Goal: Transaction & Acquisition: Purchase product/service

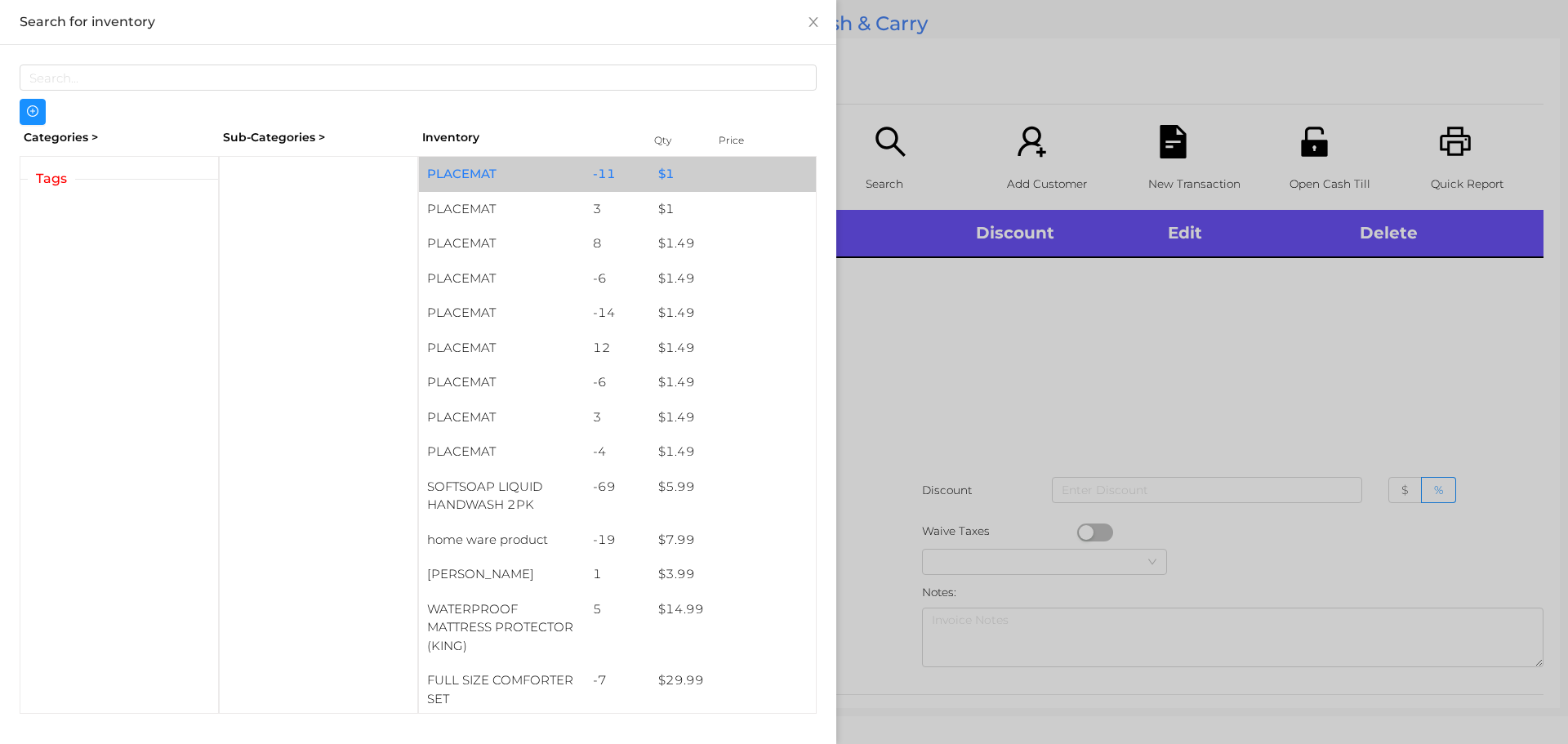
click at [478, 182] on div "PLACEMAT" at bounding box center [501, 174] width 165 height 35
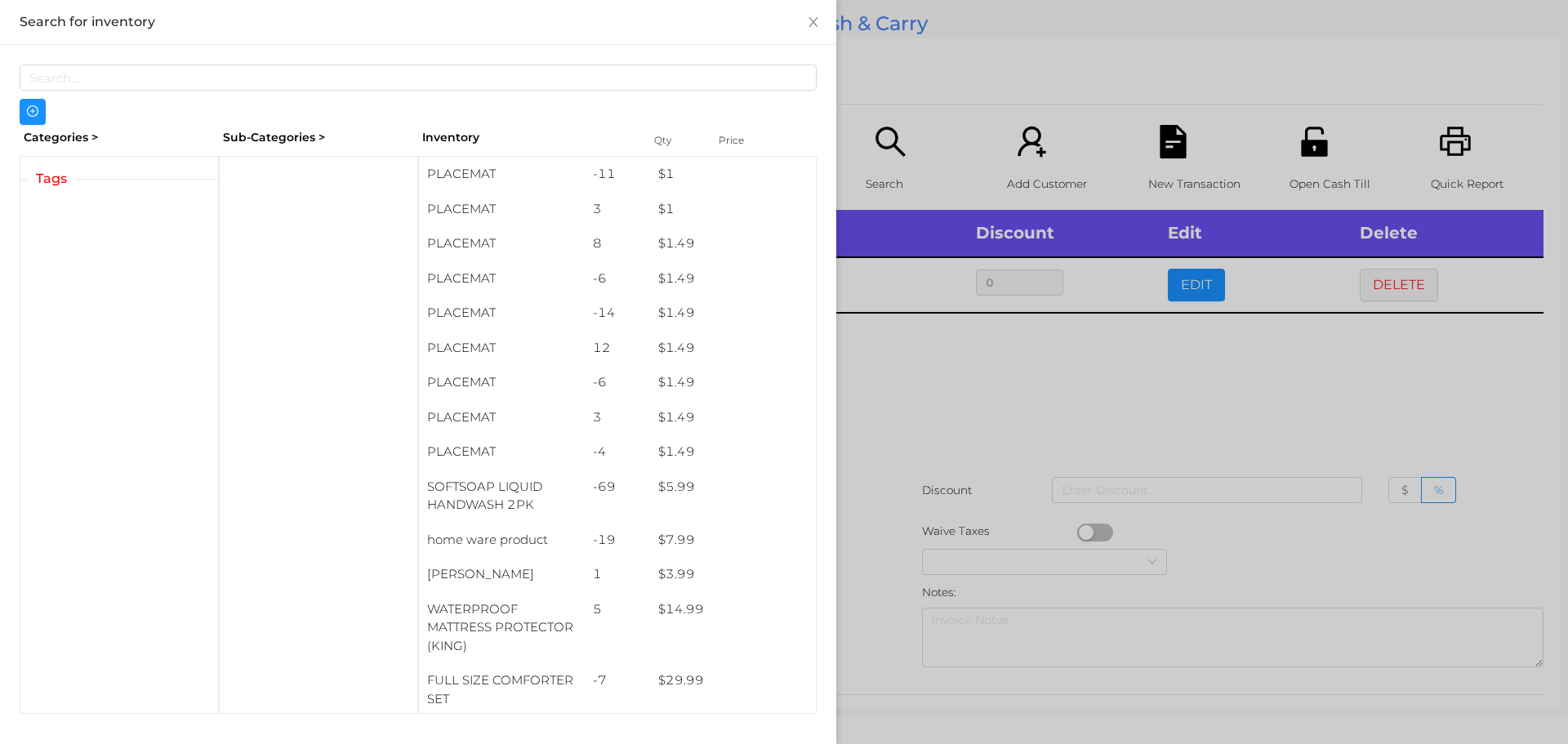
click at [939, 389] on div at bounding box center [784, 372] width 1568 height 744
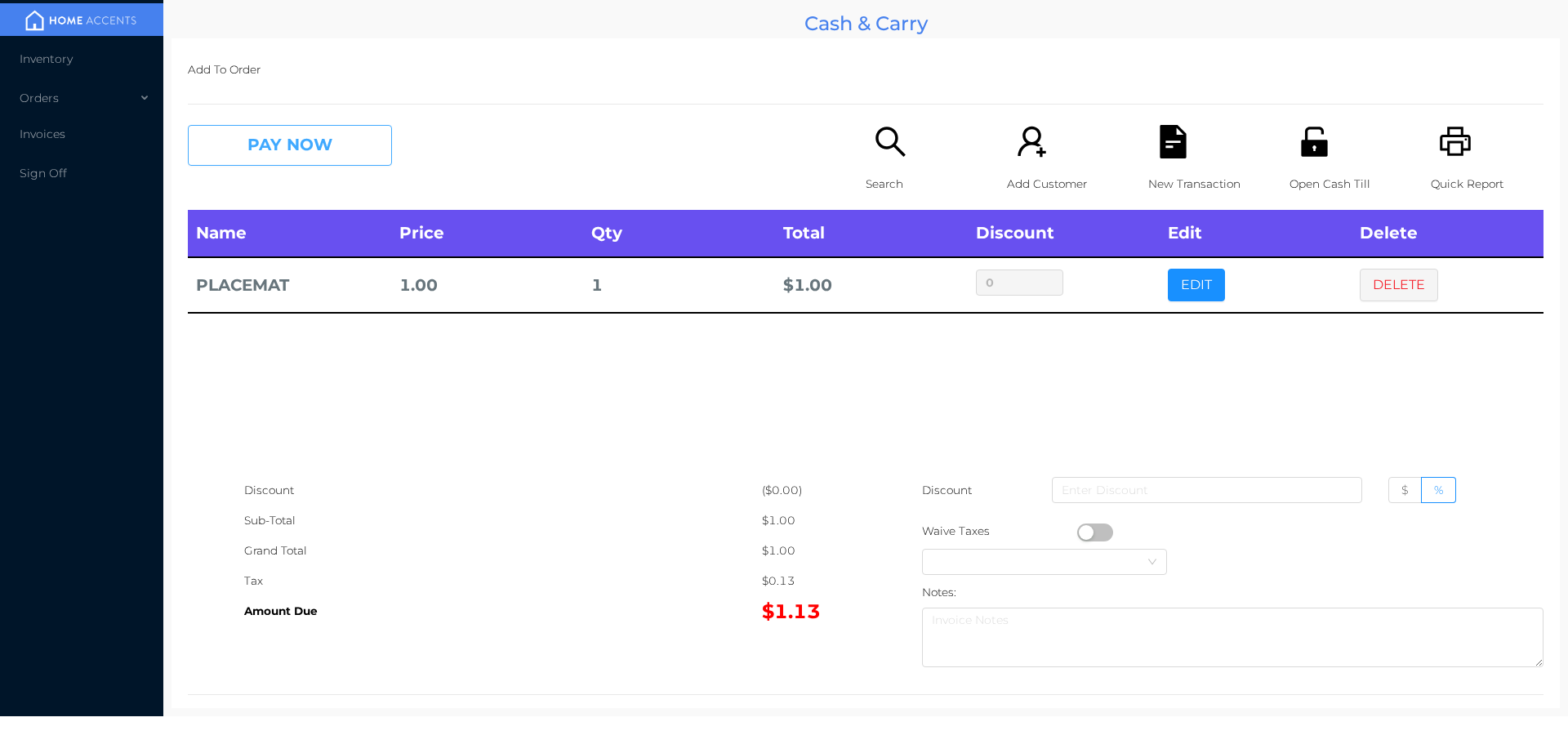
click at [324, 142] on button "PAY NOW" at bounding box center [289, 145] width 204 height 40
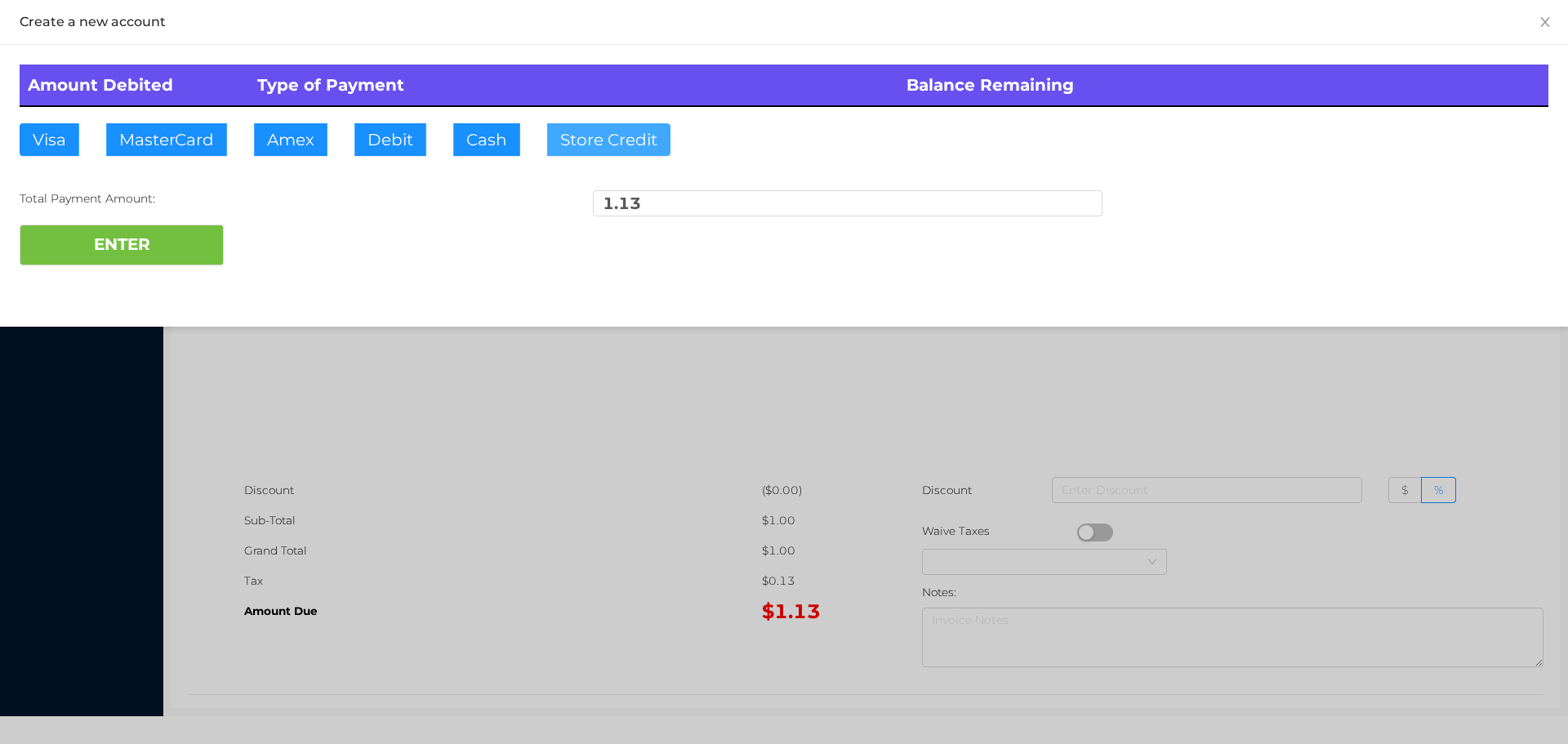
click at [616, 130] on button "Store Credit" at bounding box center [608, 140] width 123 height 33
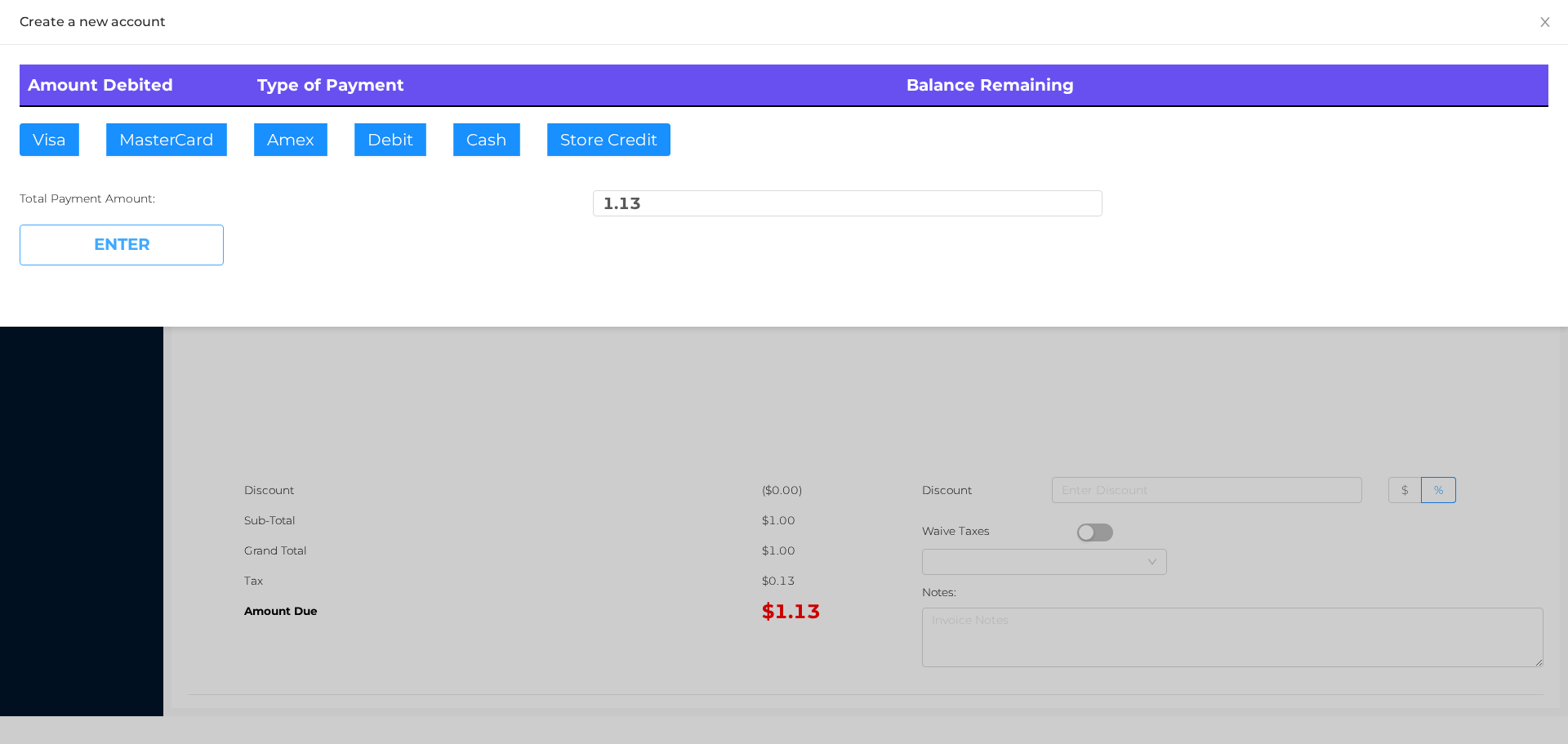
click at [165, 250] on button "ENTER" at bounding box center [121, 245] width 204 height 40
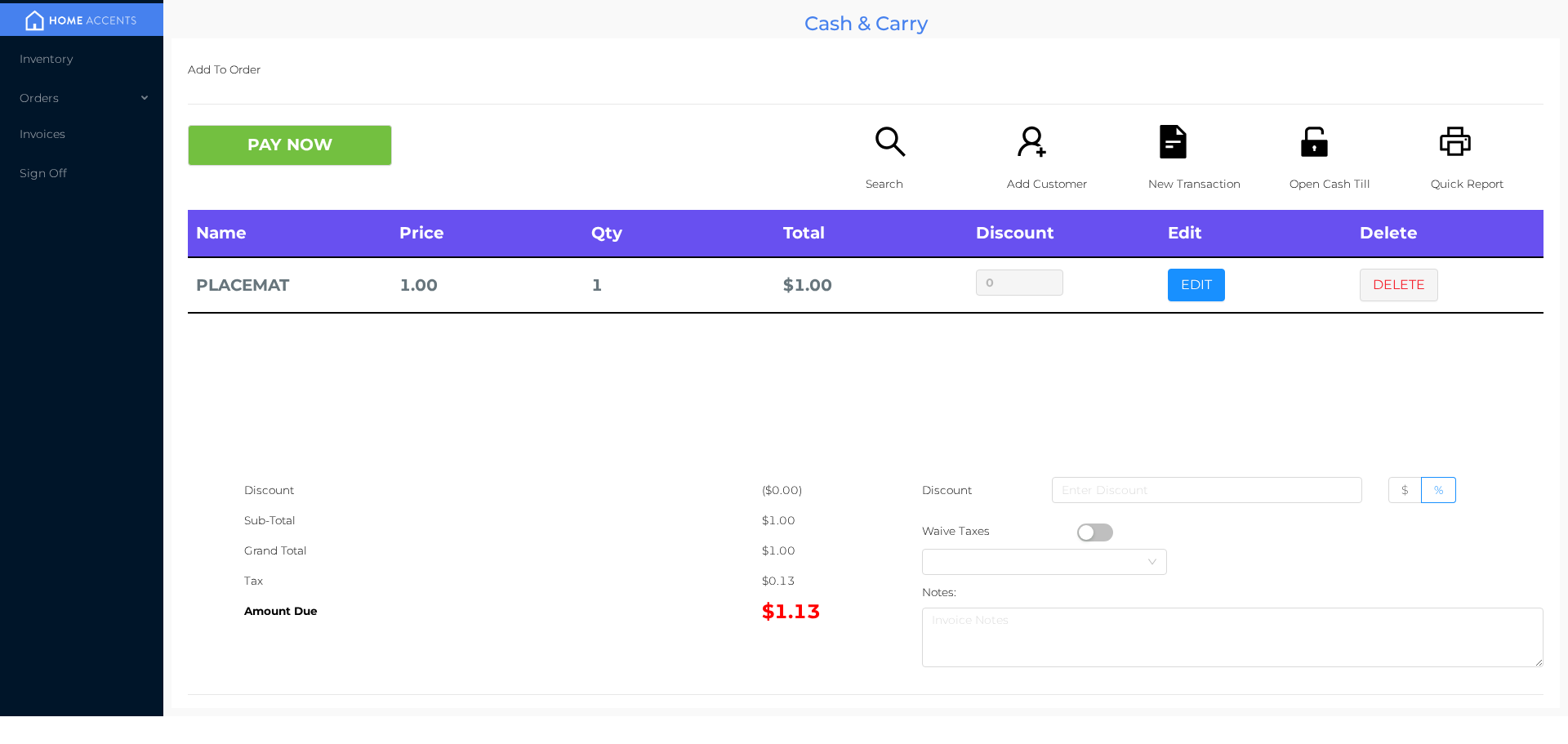
click at [333, 143] on button "PAY NOW" at bounding box center [289, 145] width 204 height 40
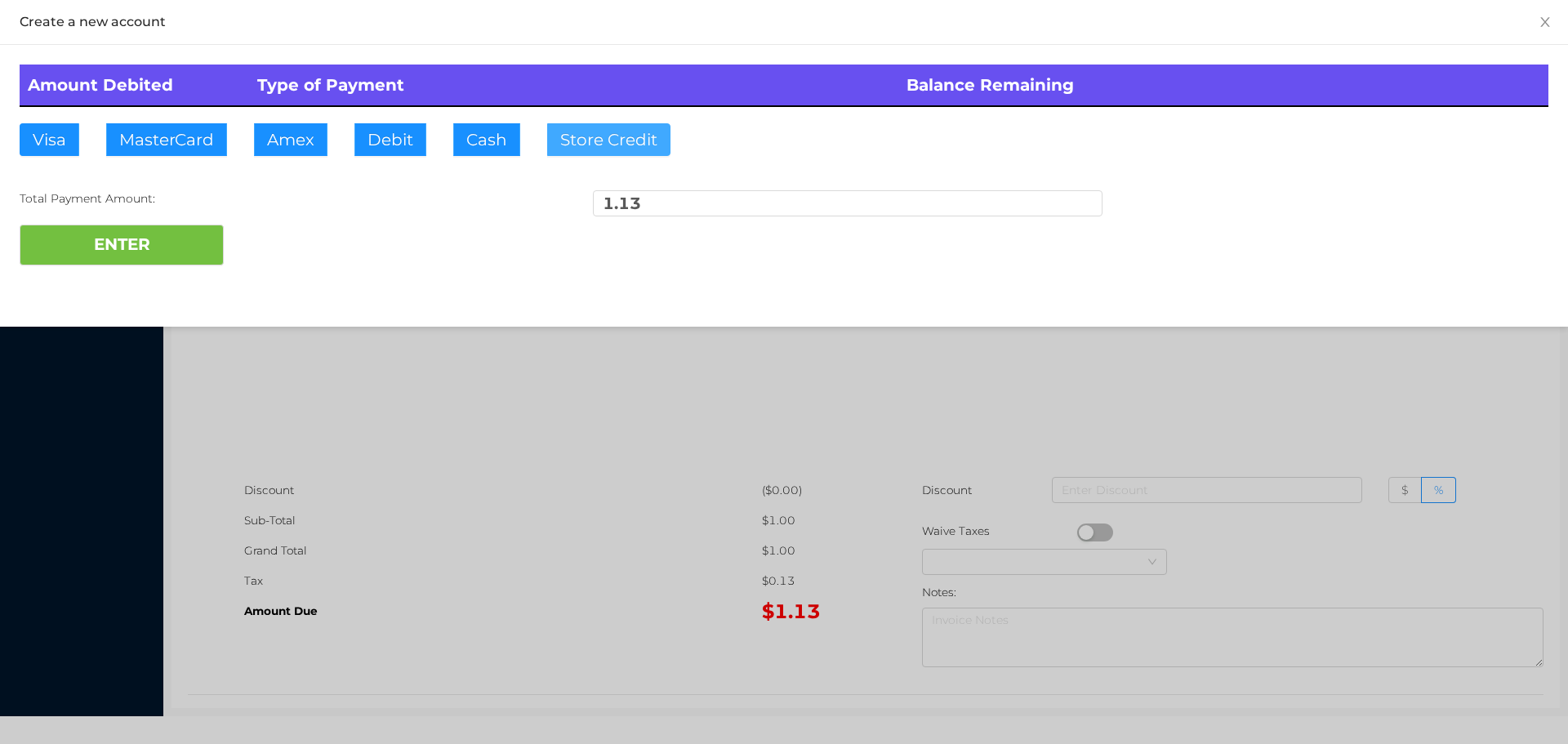
click at [604, 141] on button "Store Credit" at bounding box center [608, 140] width 123 height 33
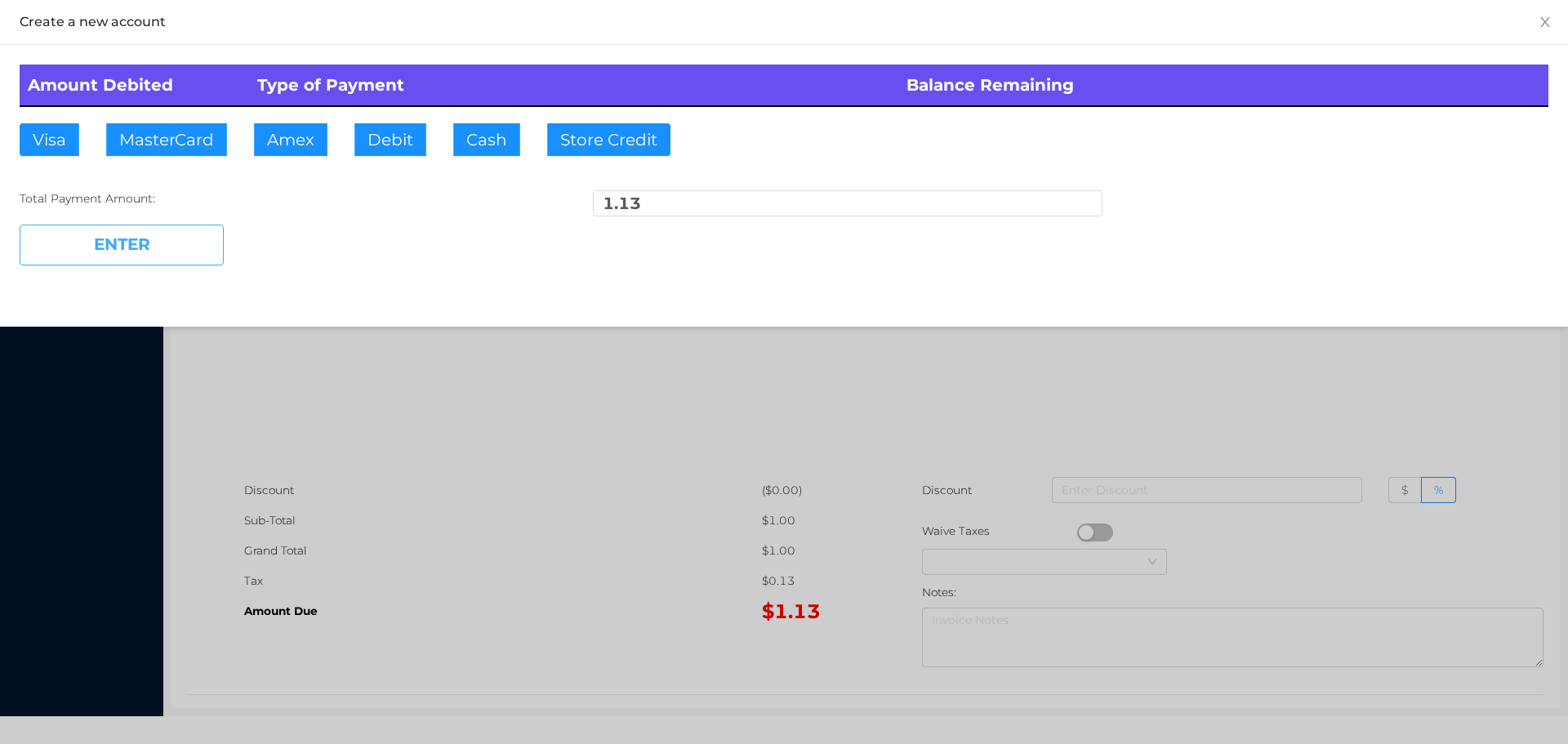
click at [120, 246] on button "ENTER" at bounding box center [121, 245] width 204 height 40
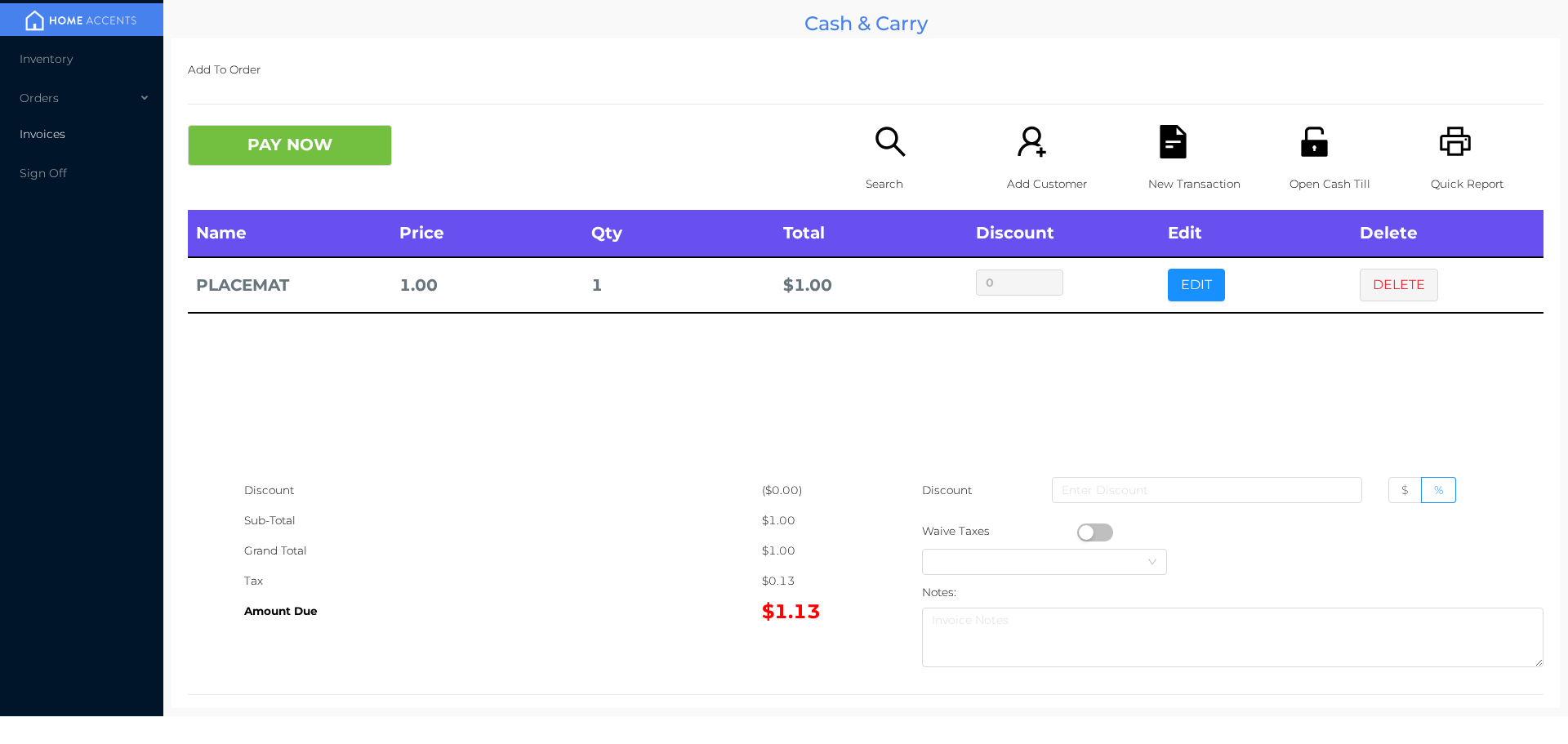
click at [680, 741] on body "Inventory Orders Invoices Sign Off Cash & Carry Add To Order PAY NOW Search Add…" at bounding box center [784, 372] width 1568 height 744
click at [322, 140] on button "PAY NOW" at bounding box center [289, 145] width 204 height 40
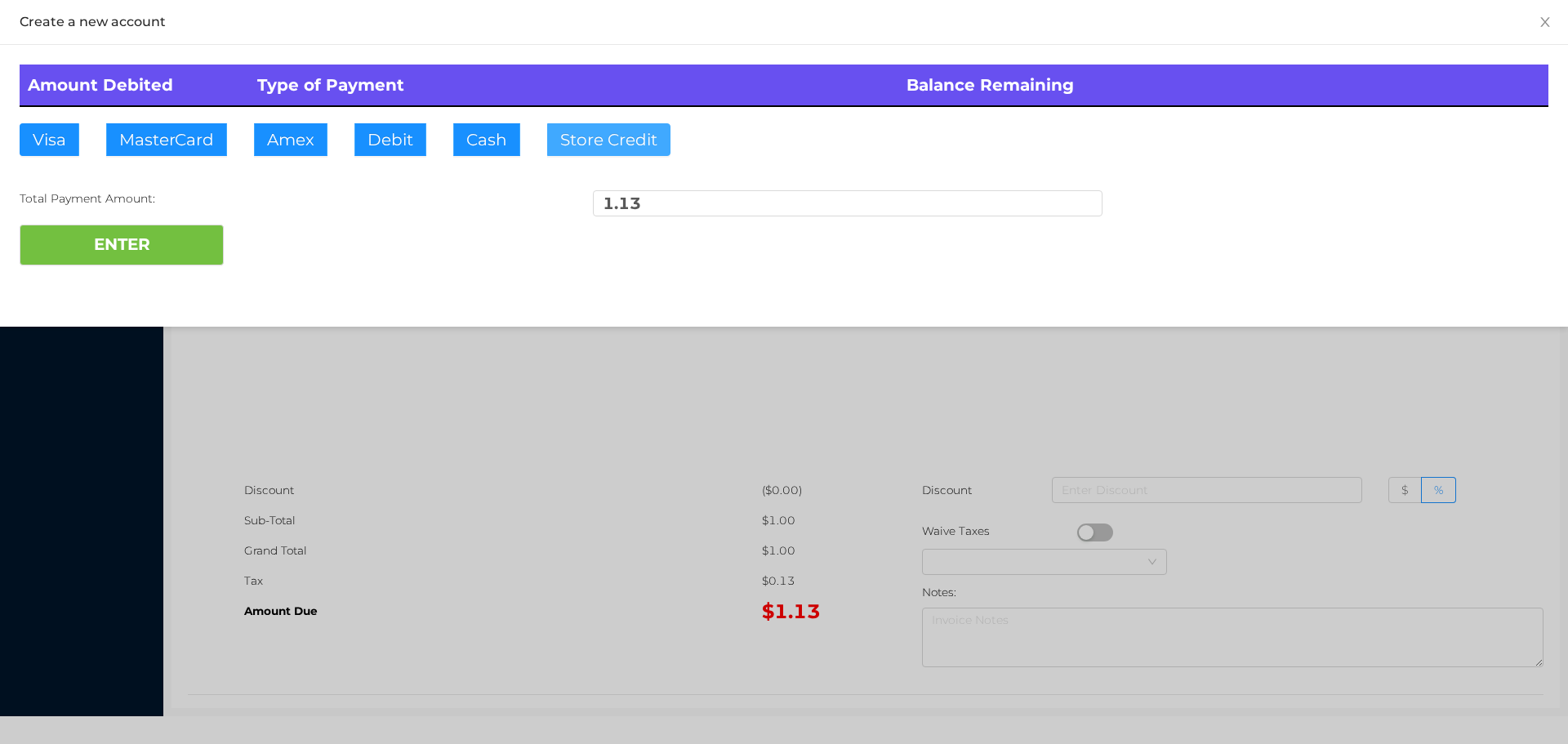
click at [592, 146] on button "Store Credit" at bounding box center [608, 140] width 123 height 33
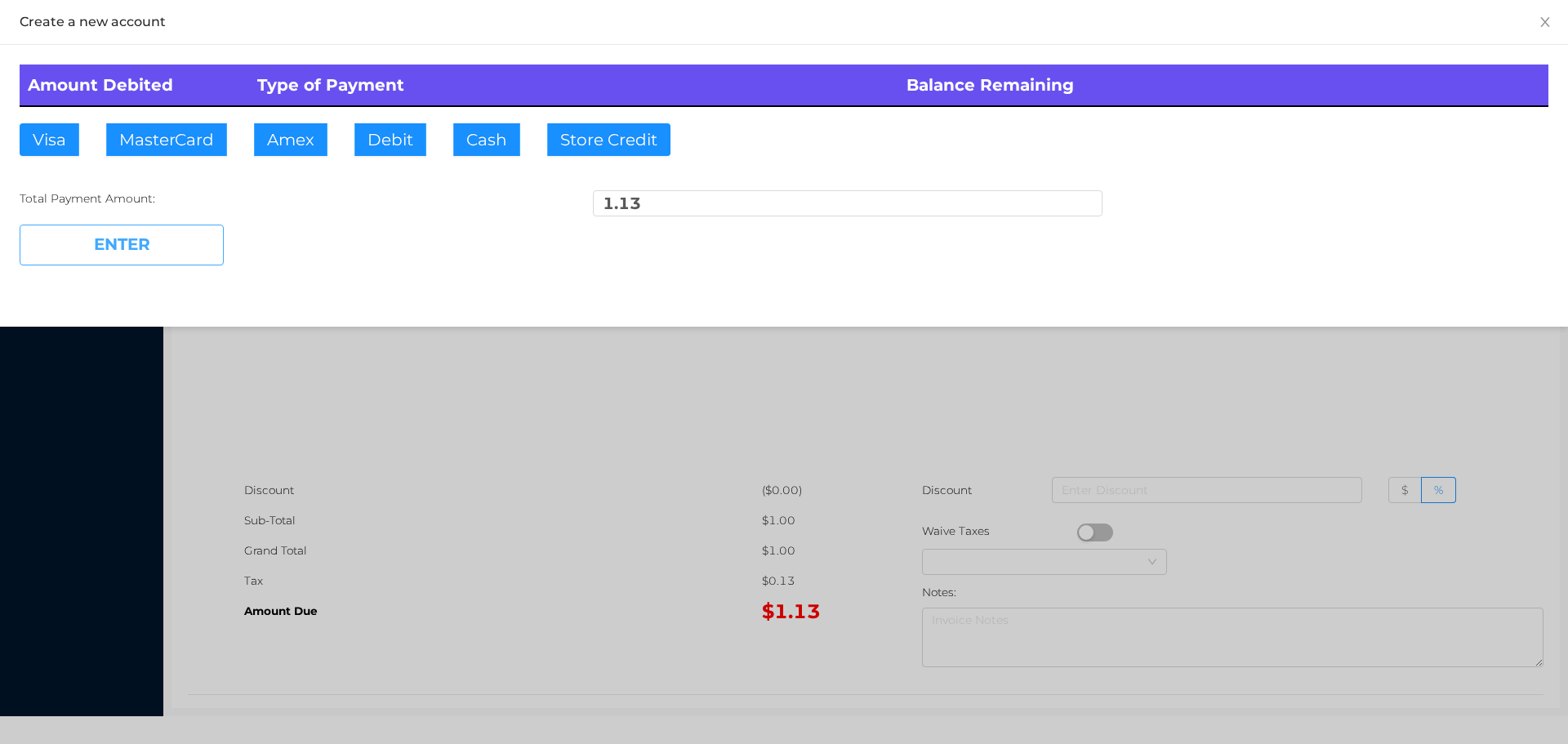
click at [158, 241] on button "ENTER" at bounding box center [121, 245] width 204 height 40
